Goal: Task Accomplishment & Management: Use online tool/utility

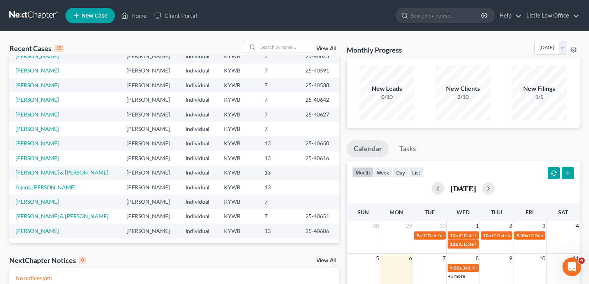
scroll to position [53, 0]
click at [29, 185] on link "Agent, [PERSON_NAME]" at bounding box center [46, 186] width 60 height 7
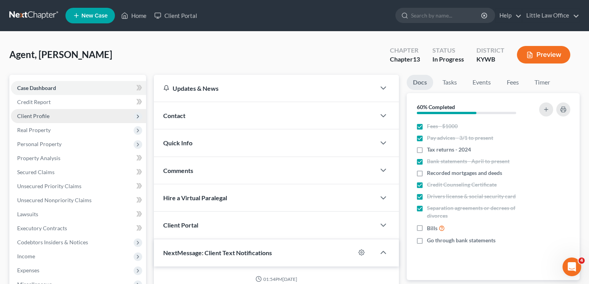
scroll to position [2320, 0]
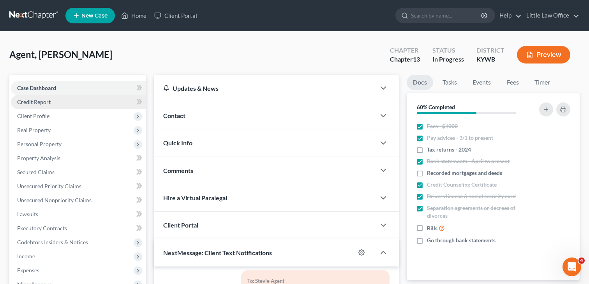
click at [48, 103] on span "Credit Report" at bounding box center [34, 102] width 34 height 7
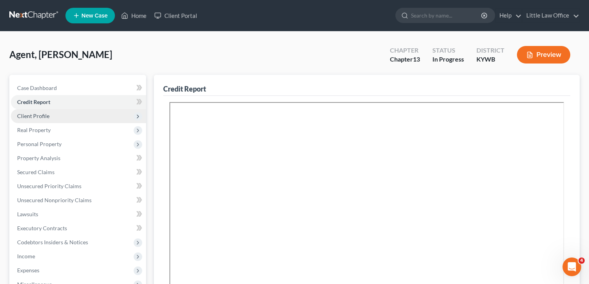
click at [47, 115] on span "Client Profile" at bounding box center [33, 116] width 32 height 7
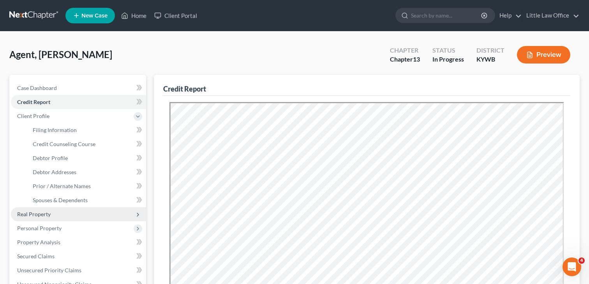
click at [43, 216] on span "Real Property" at bounding box center [34, 214] width 34 height 7
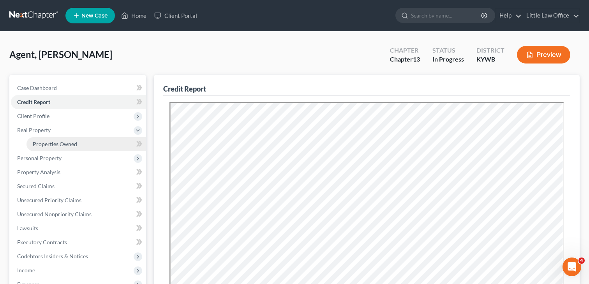
click at [56, 146] on span "Properties Owned" at bounding box center [55, 144] width 44 height 7
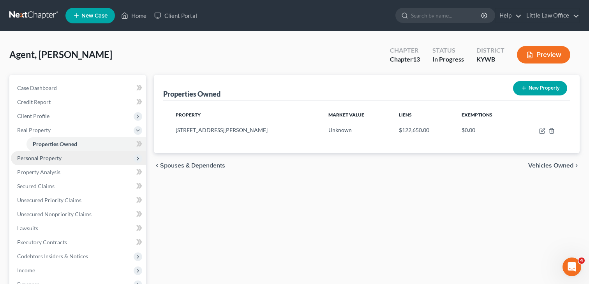
click at [53, 160] on span "Personal Property" at bounding box center [39, 158] width 44 height 7
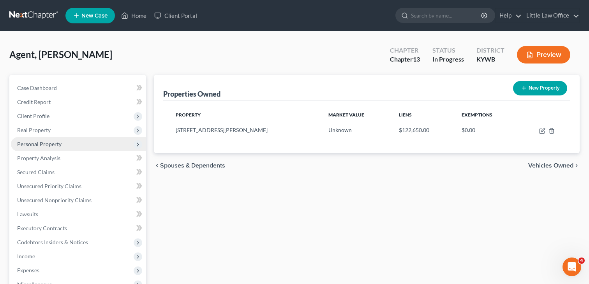
click at [40, 144] on span "Personal Property" at bounding box center [39, 144] width 44 height 7
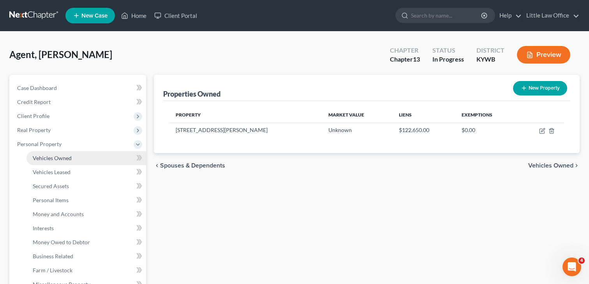
click at [51, 158] on span "Vehicles Owned" at bounding box center [52, 158] width 39 height 7
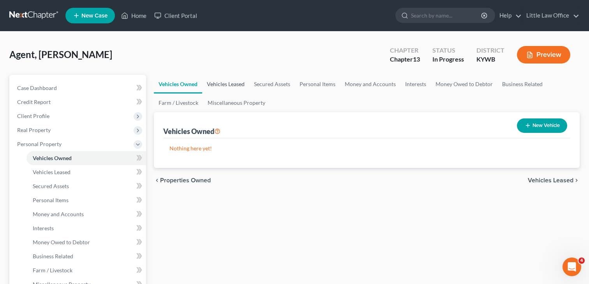
click at [235, 87] on link "Vehicles Leased" at bounding box center [225, 84] width 47 height 19
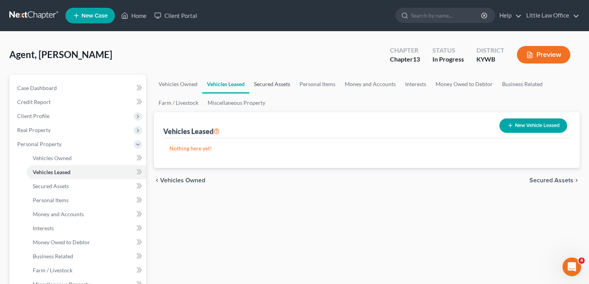
click at [272, 83] on link "Secured Assets" at bounding box center [272, 84] width 46 height 19
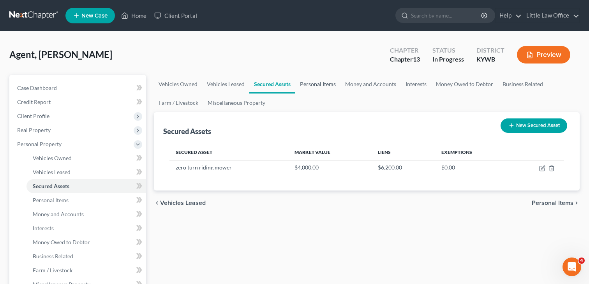
click at [321, 85] on link "Personal Items" at bounding box center [317, 84] width 45 height 19
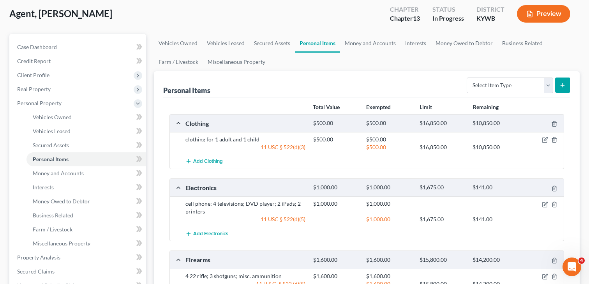
scroll to position [30, 0]
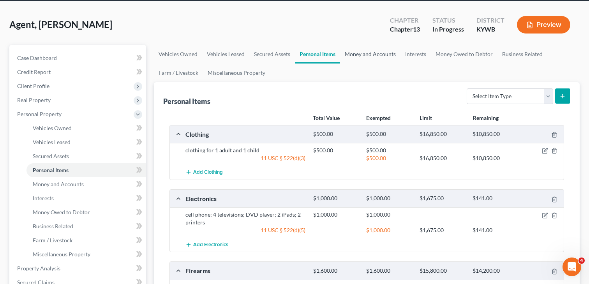
click at [366, 54] on link "Money and Accounts" at bounding box center [370, 54] width 60 height 19
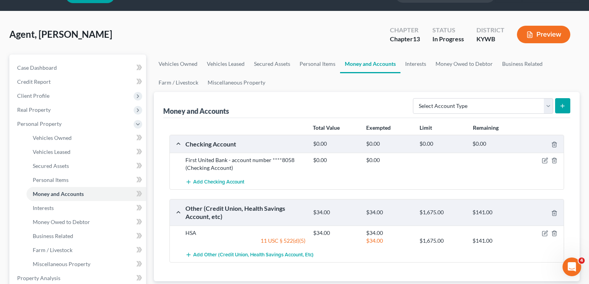
scroll to position [5, 0]
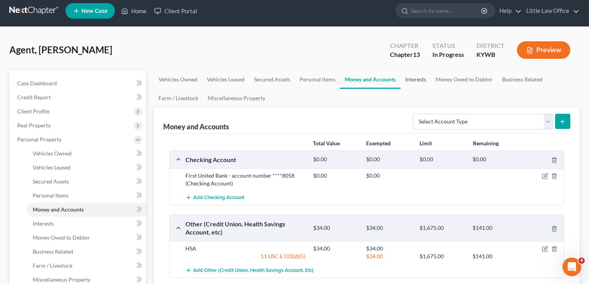
click at [416, 78] on link "Interests" at bounding box center [415, 79] width 30 height 19
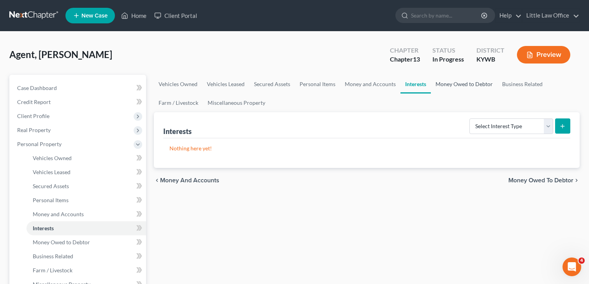
click at [457, 83] on link "Money Owed to Debtor" at bounding box center [464, 84] width 67 height 19
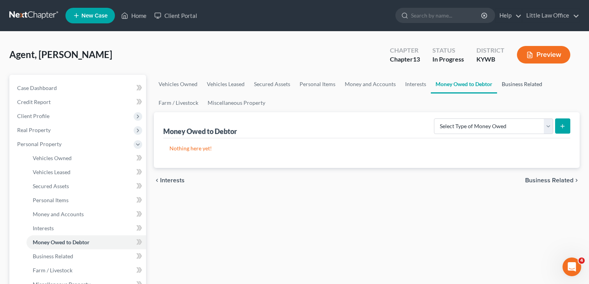
click at [524, 85] on link "Business Related" at bounding box center [522, 84] width 50 height 19
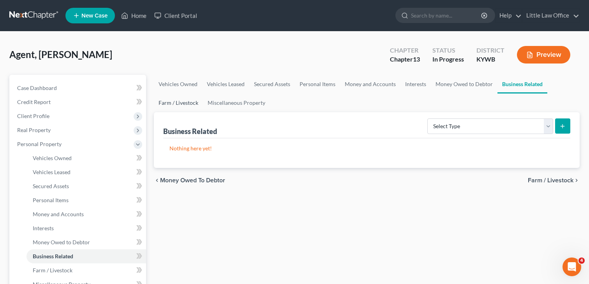
click at [186, 101] on link "Farm / Livestock" at bounding box center [178, 102] width 49 height 19
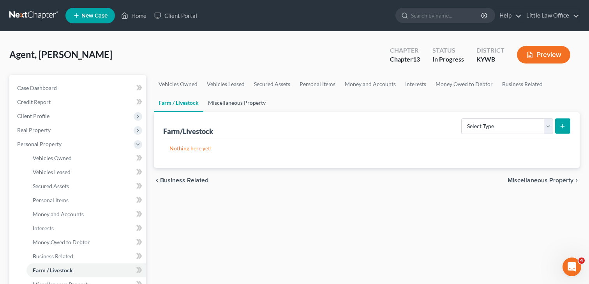
click at [231, 101] on link "Miscellaneous Property" at bounding box center [236, 102] width 67 height 19
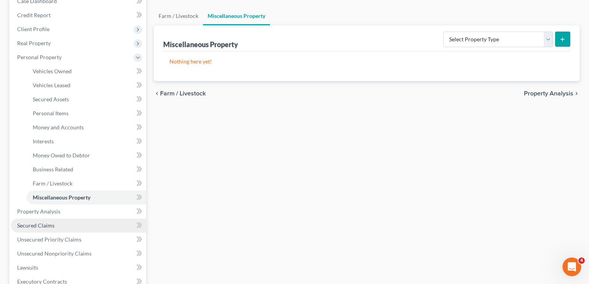
click at [55, 219] on link "Secured Claims" at bounding box center [78, 226] width 135 height 14
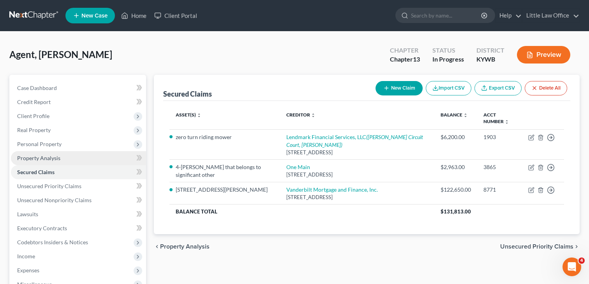
click at [49, 158] on span "Property Analysis" at bounding box center [38, 158] width 43 height 7
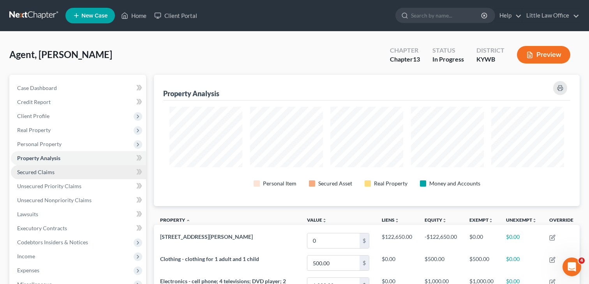
scroll to position [131, 426]
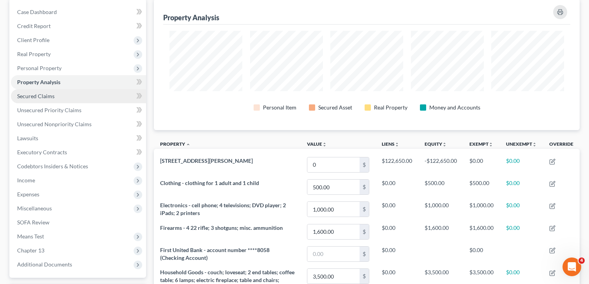
click at [41, 93] on span "Secured Claims" at bounding box center [35, 96] width 37 height 7
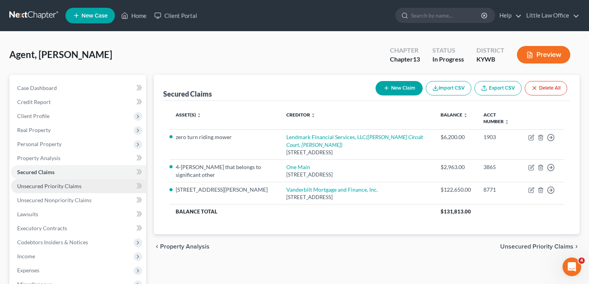
click at [59, 188] on span "Unsecured Priority Claims" at bounding box center [49, 186] width 64 height 7
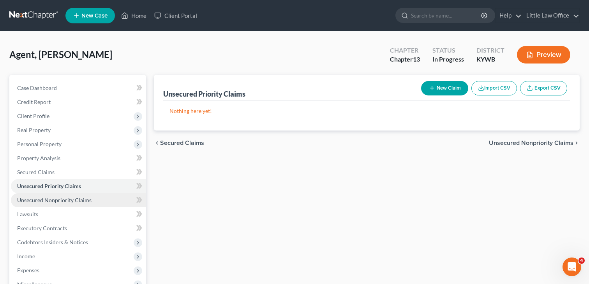
click at [59, 198] on span "Unsecured Nonpriority Claims" at bounding box center [54, 200] width 74 height 7
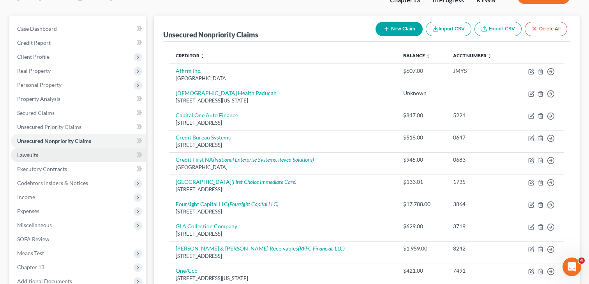
click at [44, 155] on link "Lawsuits" at bounding box center [78, 155] width 135 height 14
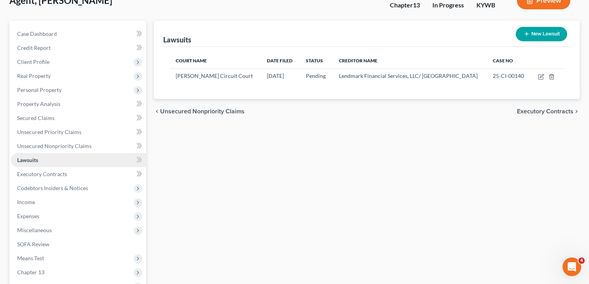
scroll to position [53, 0]
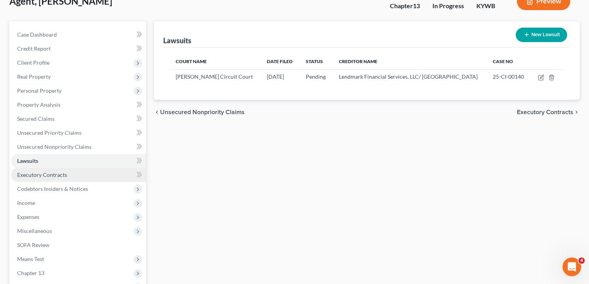
click at [55, 173] on span "Executory Contracts" at bounding box center [42, 174] width 50 height 7
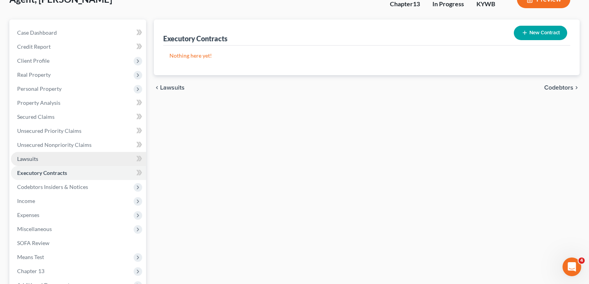
scroll to position [92, 0]
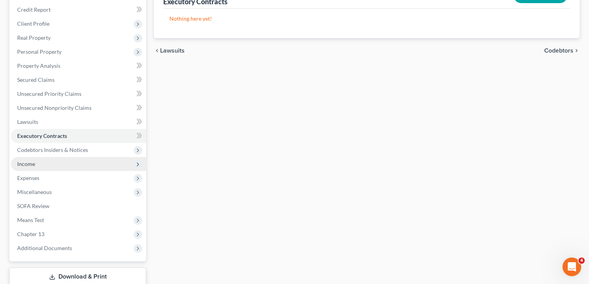
click at [32, 165] on span "Income" at bounding box center [26, 163] width 18 height 7
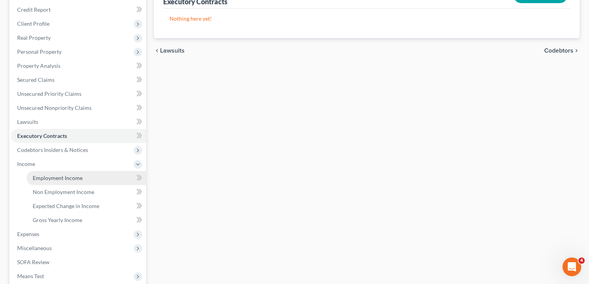
click at [51, 179] on span "Employment Income" at bounding box center [58, 178] width 50 height 7
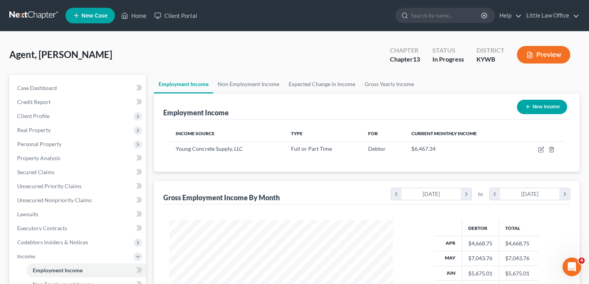
scroll to position [139, 239]
click at [247, 85] on link "Non Employment Income" at bounding box center [248, 84] width 71 height 19
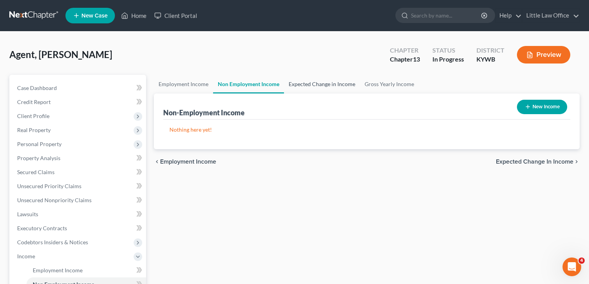
click at [316, 82] on link "Expected Change in Income" at bounding box center [322, 84] width 76 height 19
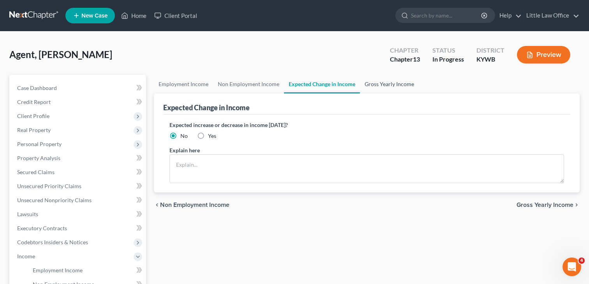
click at [371, 82] on link "Gross Yearly Income" at bounding box center [389, 84] width 59 height 19
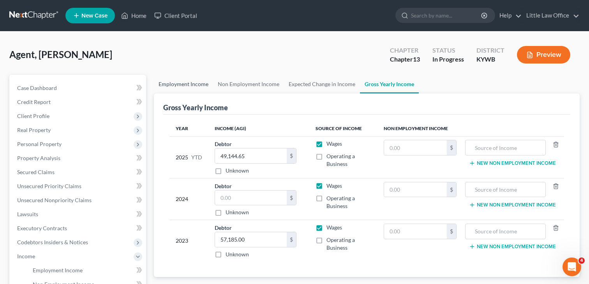
click at [188, 85] on link "Employment Income" at bounding box center [183, 84] width 59 height 19
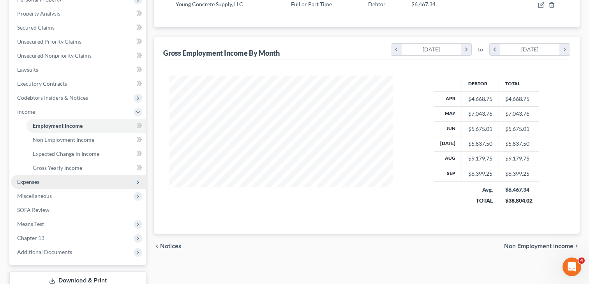
click at [35, 179] on span "Expenses" at bounding box center [28, 181] width 22 height 7
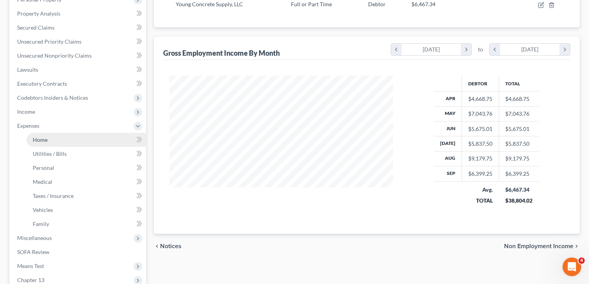
click at [58, 144] on link "Home" at bounding box center [86, 140] width 120 height 14
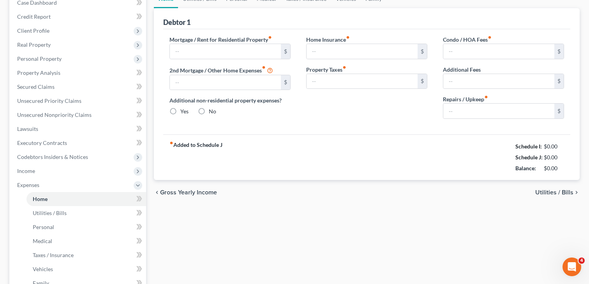
type input "400.00"
type input "0.00"
radio input "true"
type input "0.00"
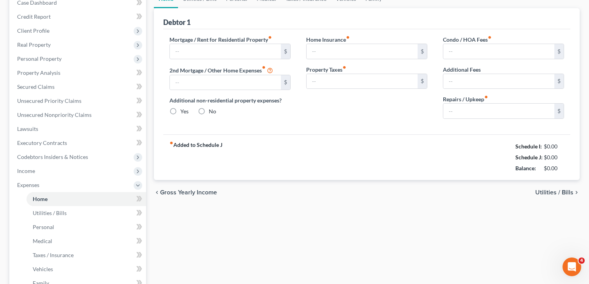
type input "0.00"
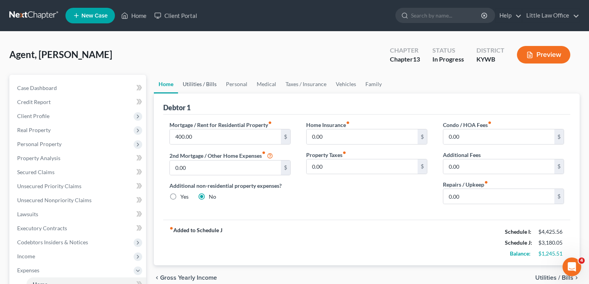
click at [202, 88] on link "Utilities / Bills" at bounding box center [199, 84] width 43 height 19
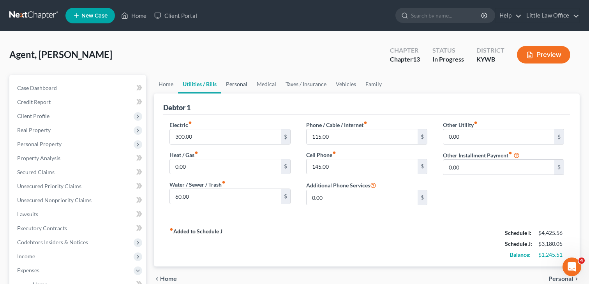
click at [249, 89] on link "Personal" at bounding box center [236, 84] width 31 height 19
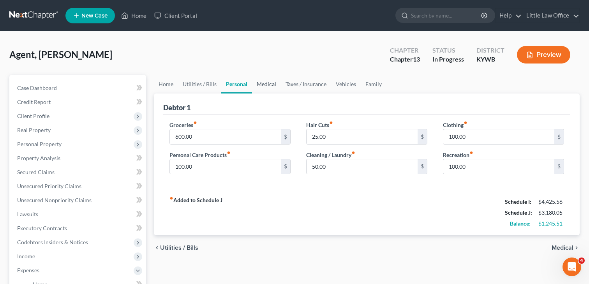
click at [271, 86] on link "Medical" at bounding box center [266, 84] width 29 height 19
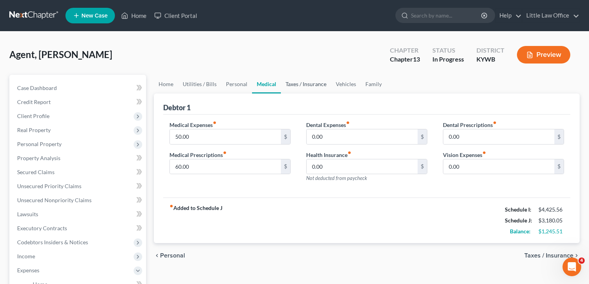
click at [305, 87] on link "Taxes / Insurance" at bounding box center [306, 84] width 50 height 19
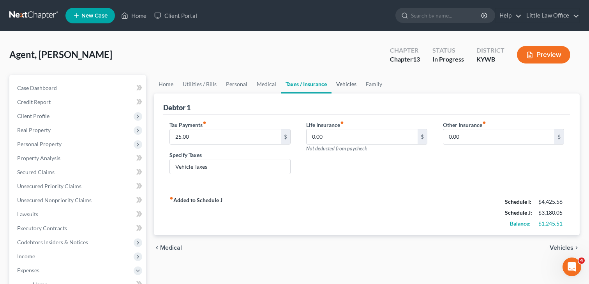
click at [335, 86] on link "Vehicles" at bounding box center [347, 84] width 30 height 19
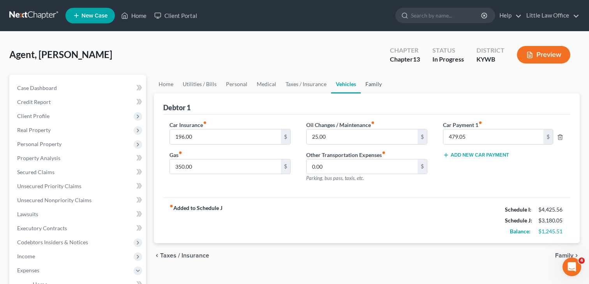
click at [374, 84] on link "Family" at bounding box center [374, 84] width 26 height 19
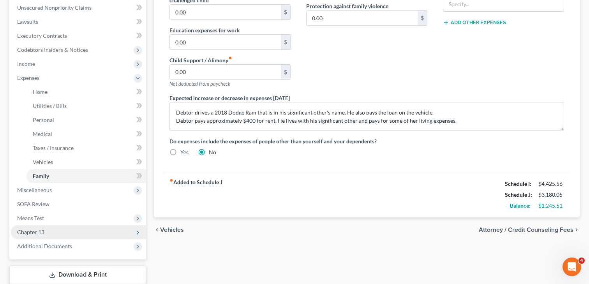
click at [44, 230] on span "Chapter 13" at bounding box center [78, 232] width 135 height 14
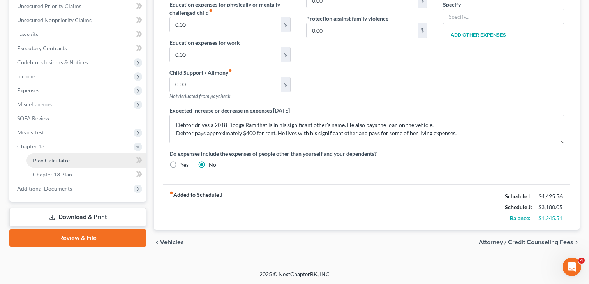
click at [50, 162] on span "Plan Calculator" at bounding box center [52, 160] width 38 height 7
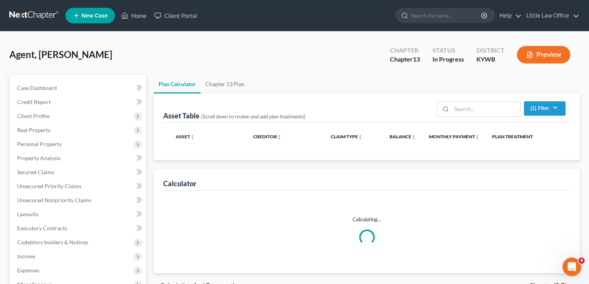
select select "59"
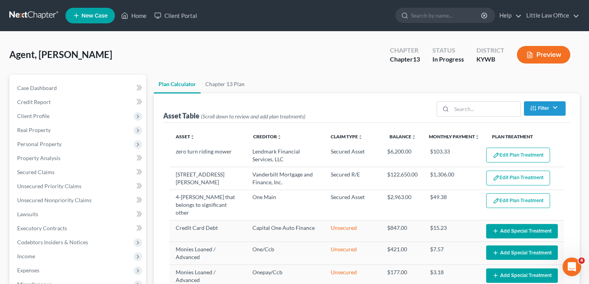
select select "59"
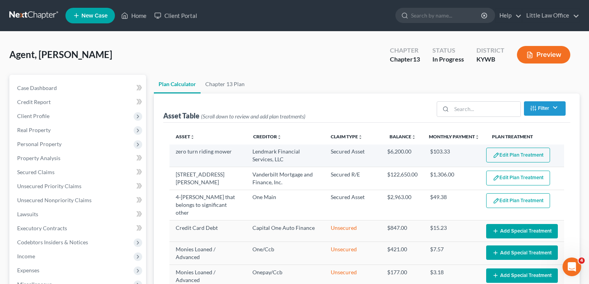
click at [522, 154] on button "Edit Plan Treatment" at bounding box center [518, 155] width 64 height 15
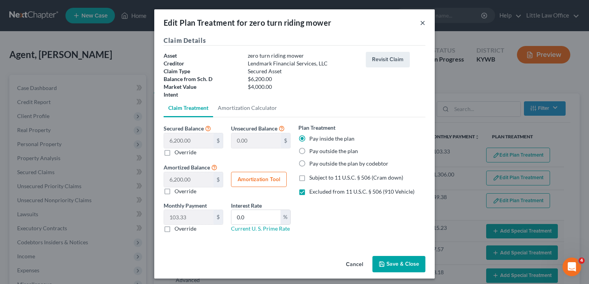
click at [423, 23] on button "×" at bounding box center [422, 22] width 5 height 9
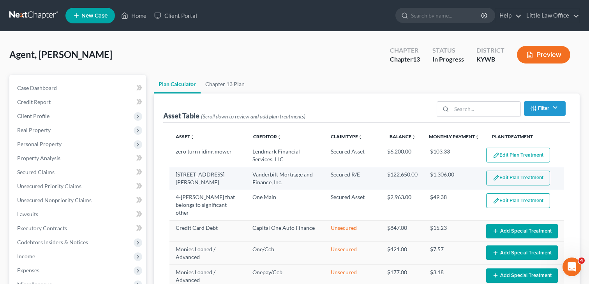
click at [521, 176] on button "Edit Plan Treatment" at bounding box center [518, 178] width 64 height 15
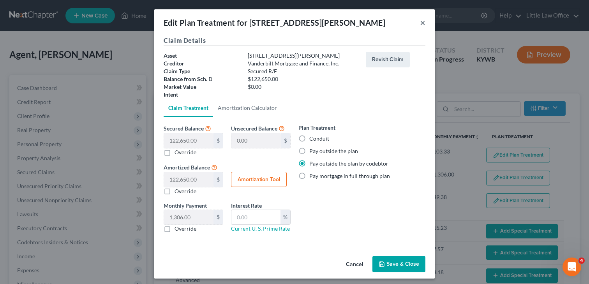
click at [423, 26] on button "×" at bounding box center [422, 22] width 5 height 9
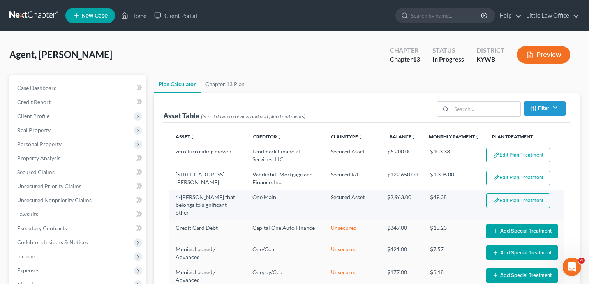
click at [514, 199] on button "Edit Plan Treatment" at bounding box center [518, 200] width 64 height 15
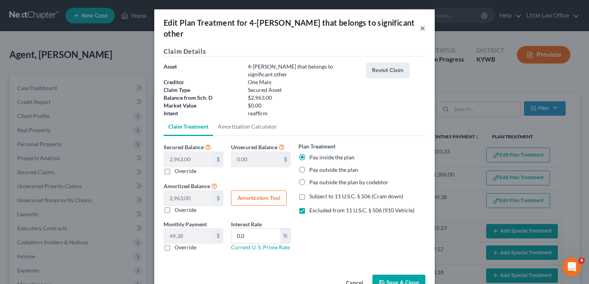
click at [422, 24] on button "×" at bounding box center [422, 27] width 5 height 9
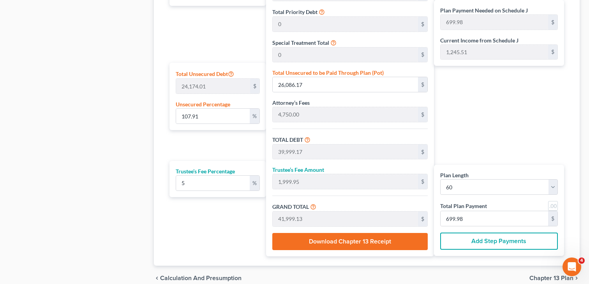
scroll to position [438, 0]
